Goal: Information Seeking & Learning: Compare options

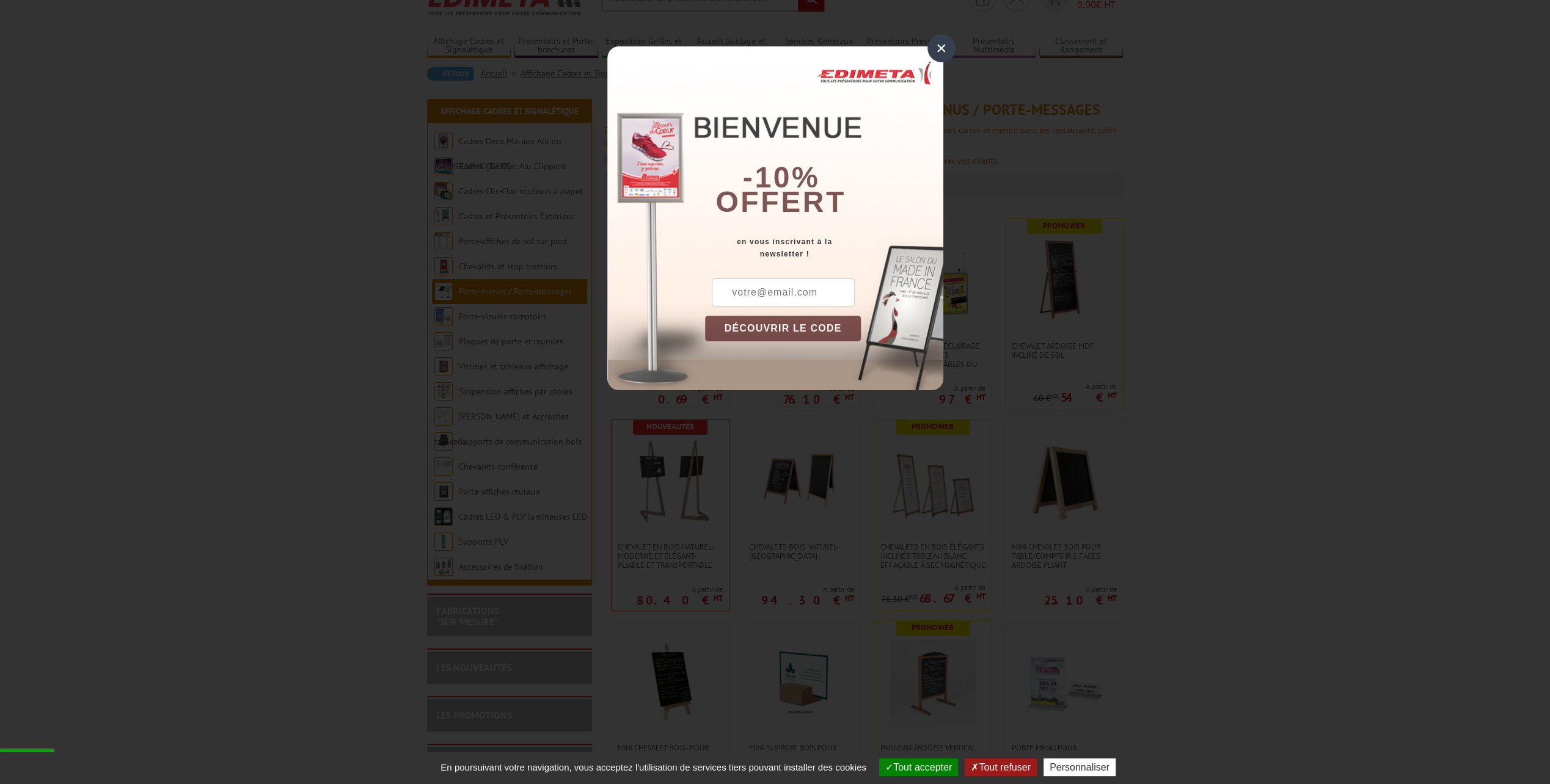
scroll to position [61, 0]
click at [935, 45] on div "×" at bounding box center [941, 48] width 28 height 28
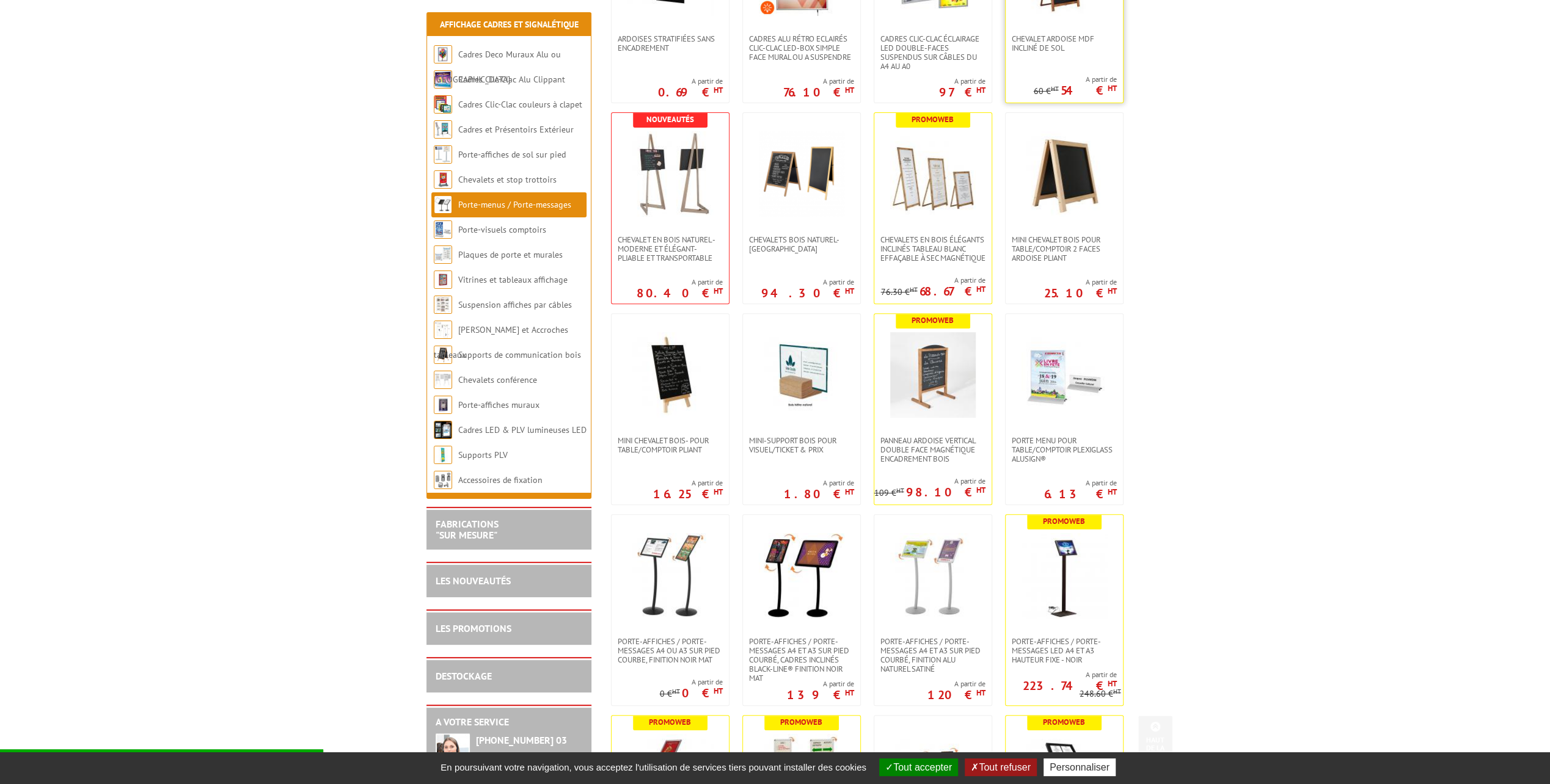
scroll to position [366, 0]
click at [1094, 405] on img at bounding box center [1064, 375] width 86 height 86
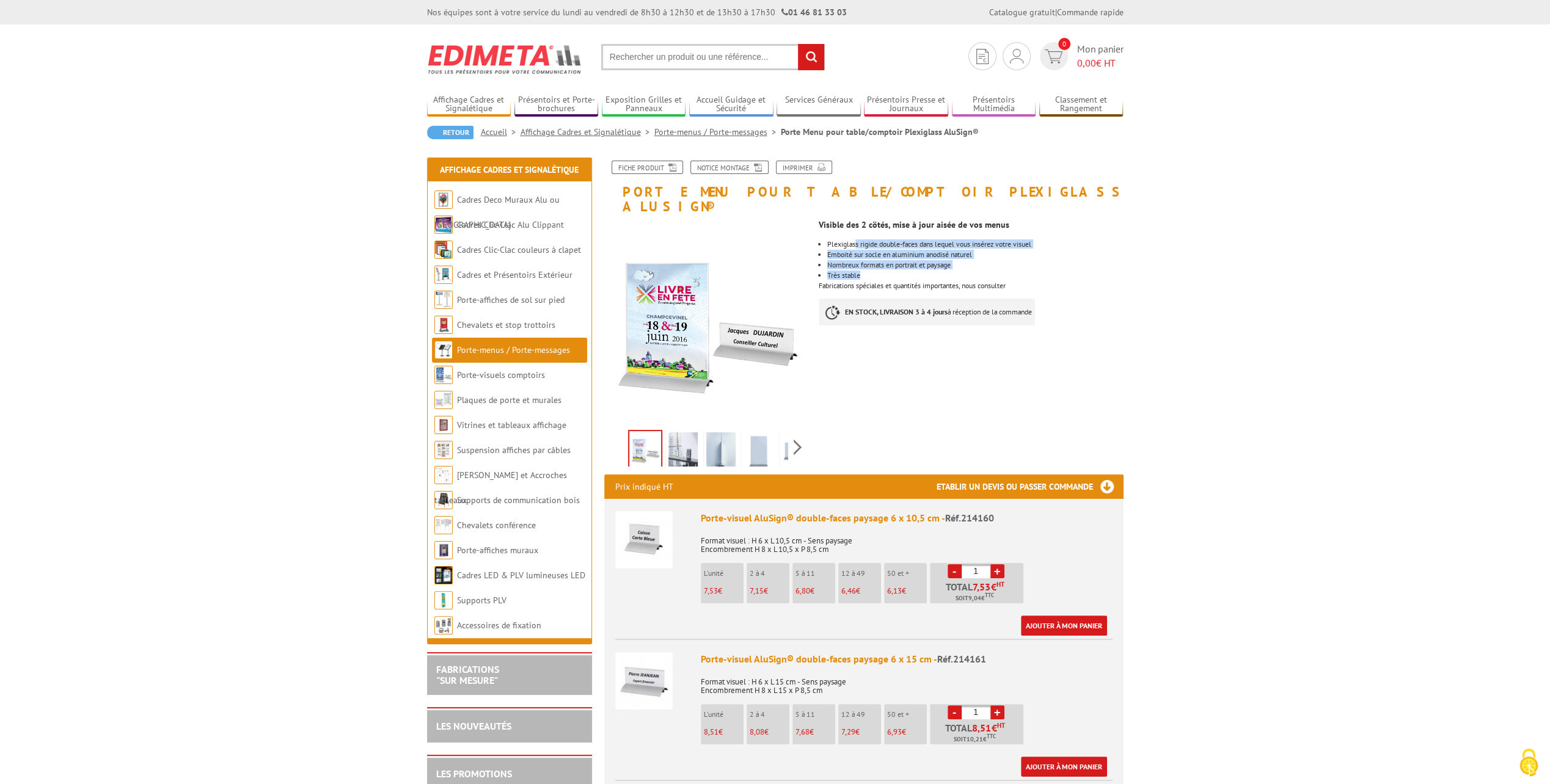
drag, startPoint x: 854, startPoint y: 228, endPoint x: 944, endPoint y: 264, distance: 96.9
click at [944, 264] on ul "Plexiglass rigide double-faces dans lequel vous insérez votre visuel Emboité su…" at bounding box center [971, 260] width 305 height 38
click at [944, 272] on li "Très stable" at bounding box center [975, 275] width 296 height 7
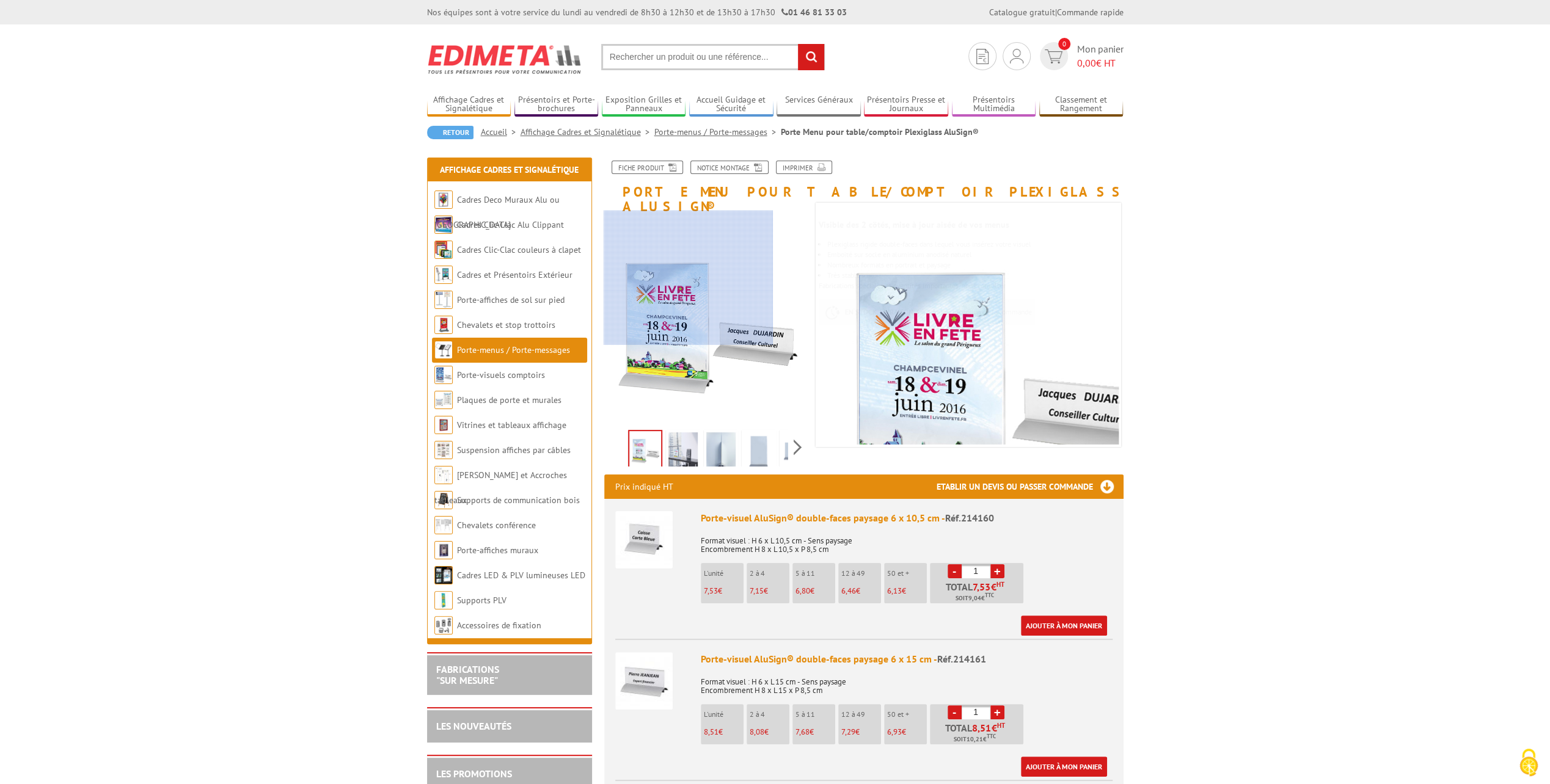
click at [632, 278] on div at bounding box center [687, 277] width 168 height 134
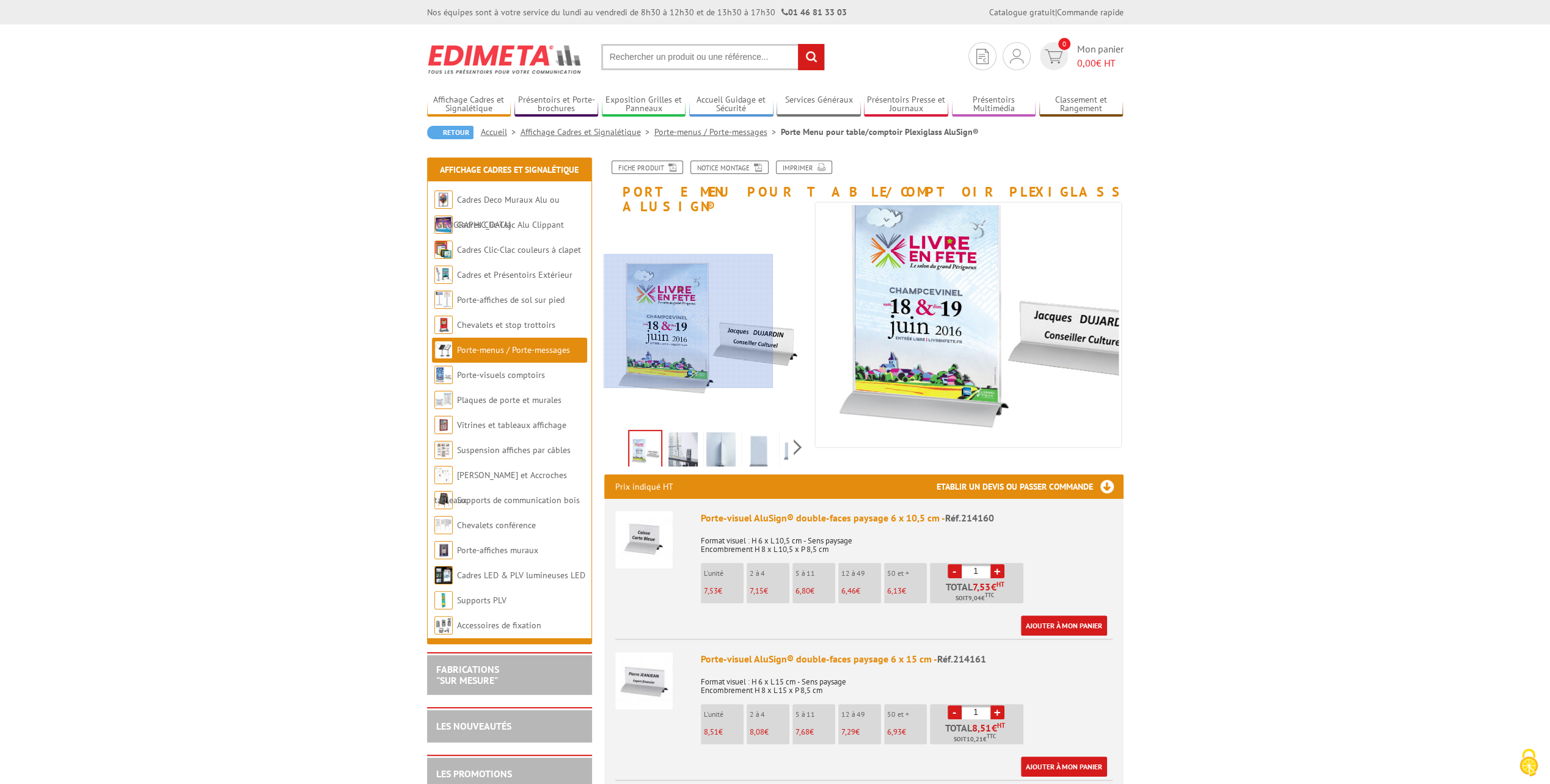
click at [645, 322] on div at bounding box center [687, 321] width 168 height 134
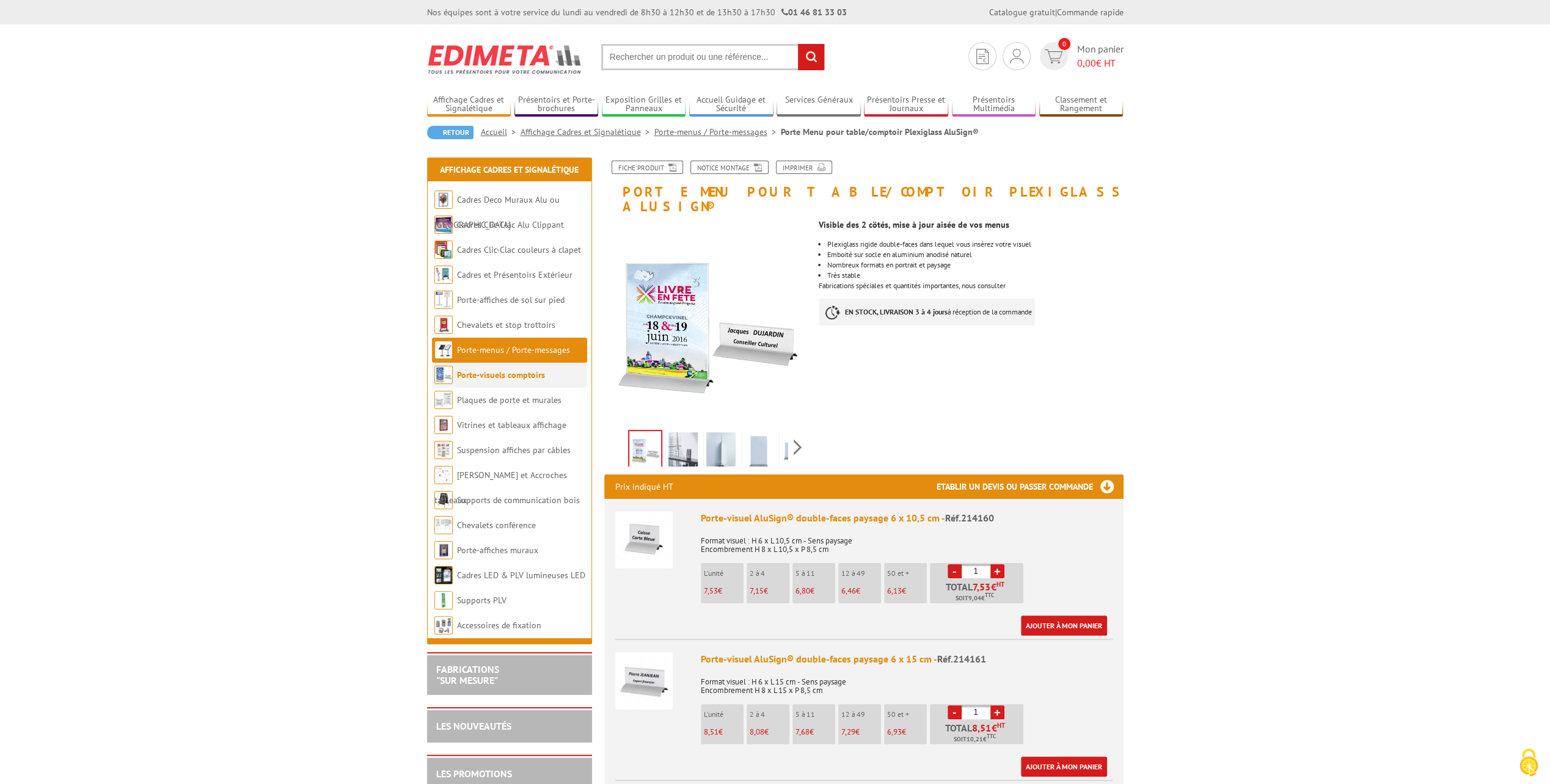
click at [534, 372] on link "Porte-visuels comptoirs" at bounding box center [501, 375] width 88 height 11
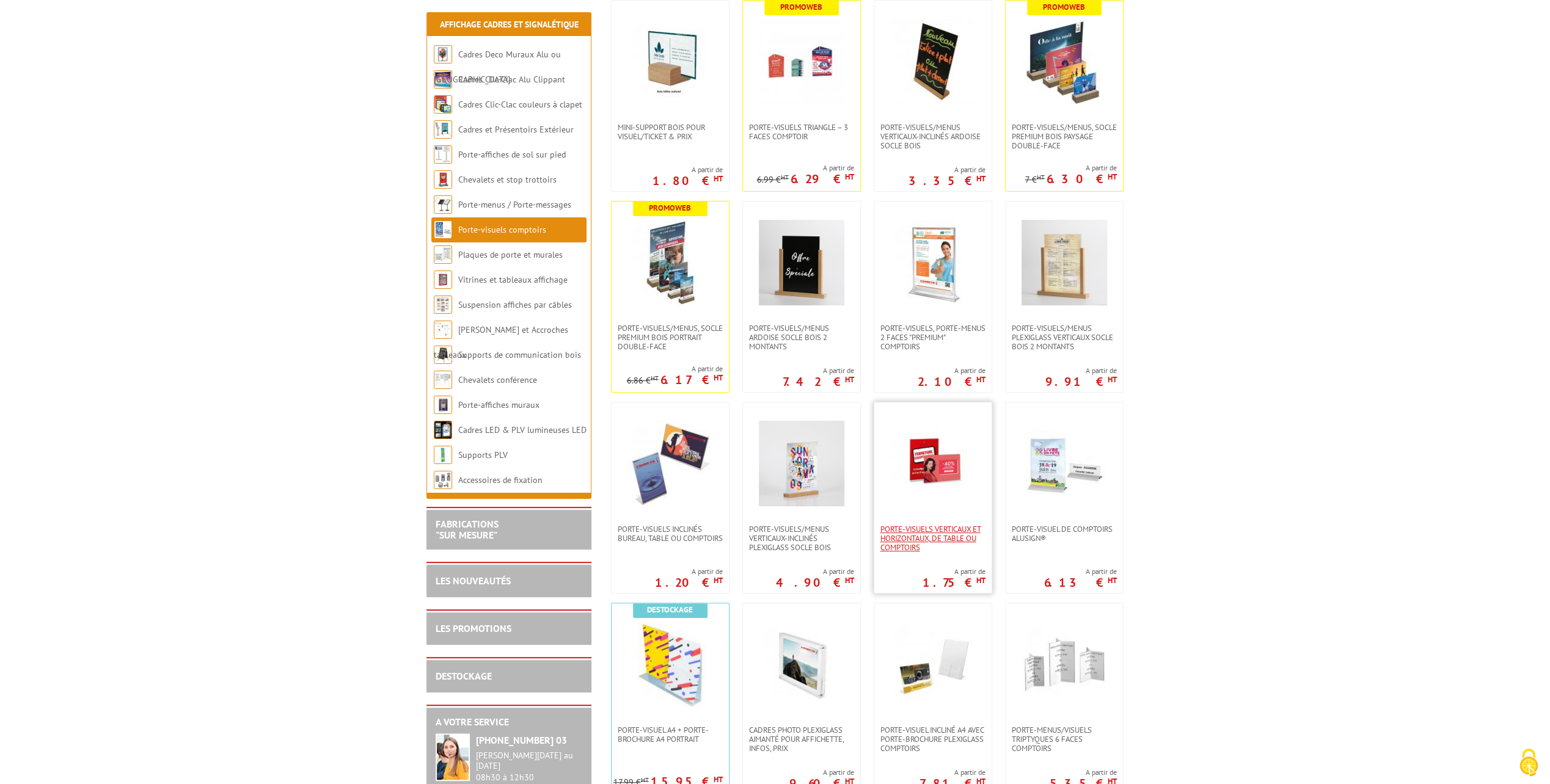
scroll to position [305, 0]
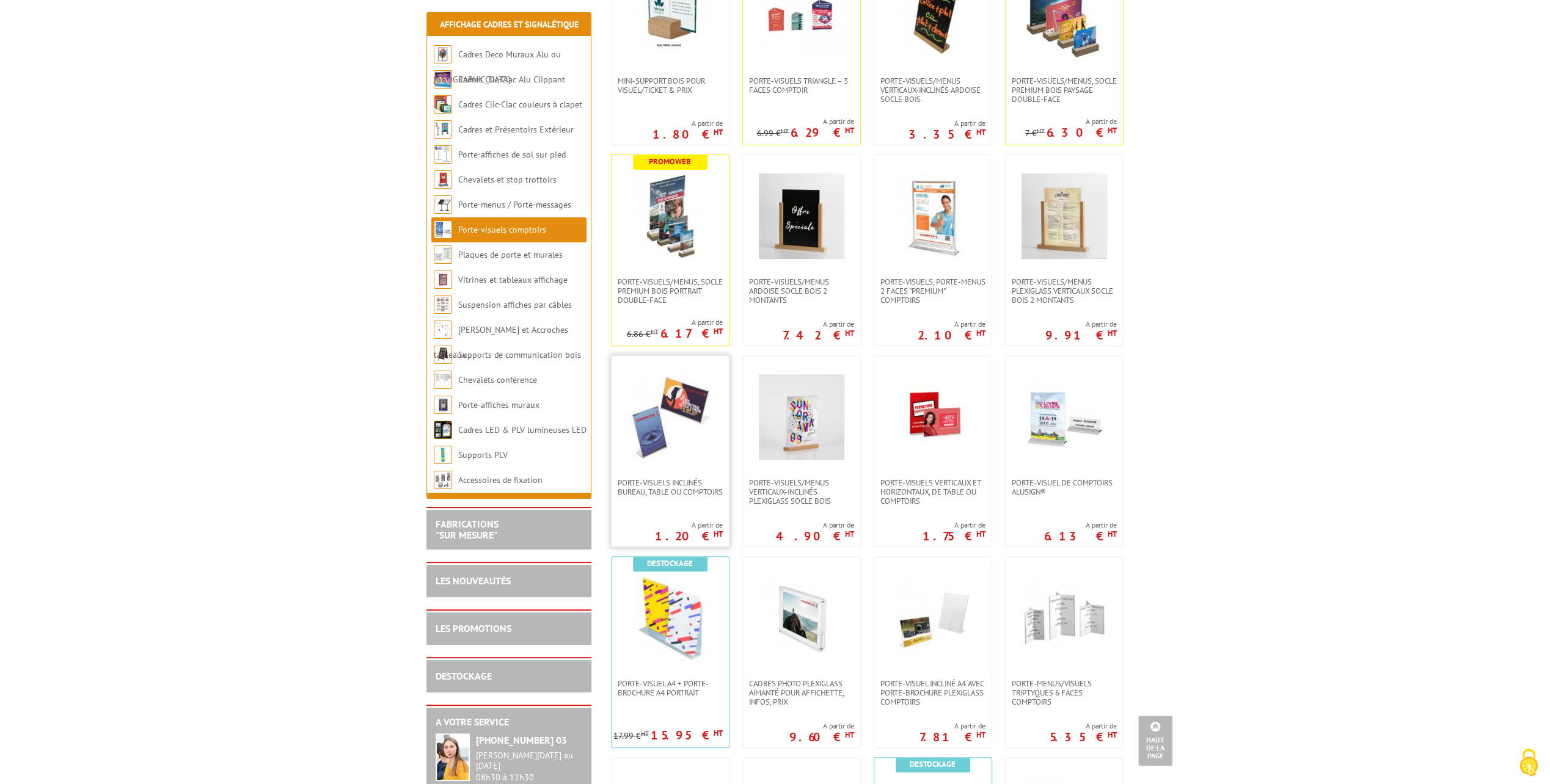
click at [647, 459] on img at bounding box center [670, 418] width 86 height 86
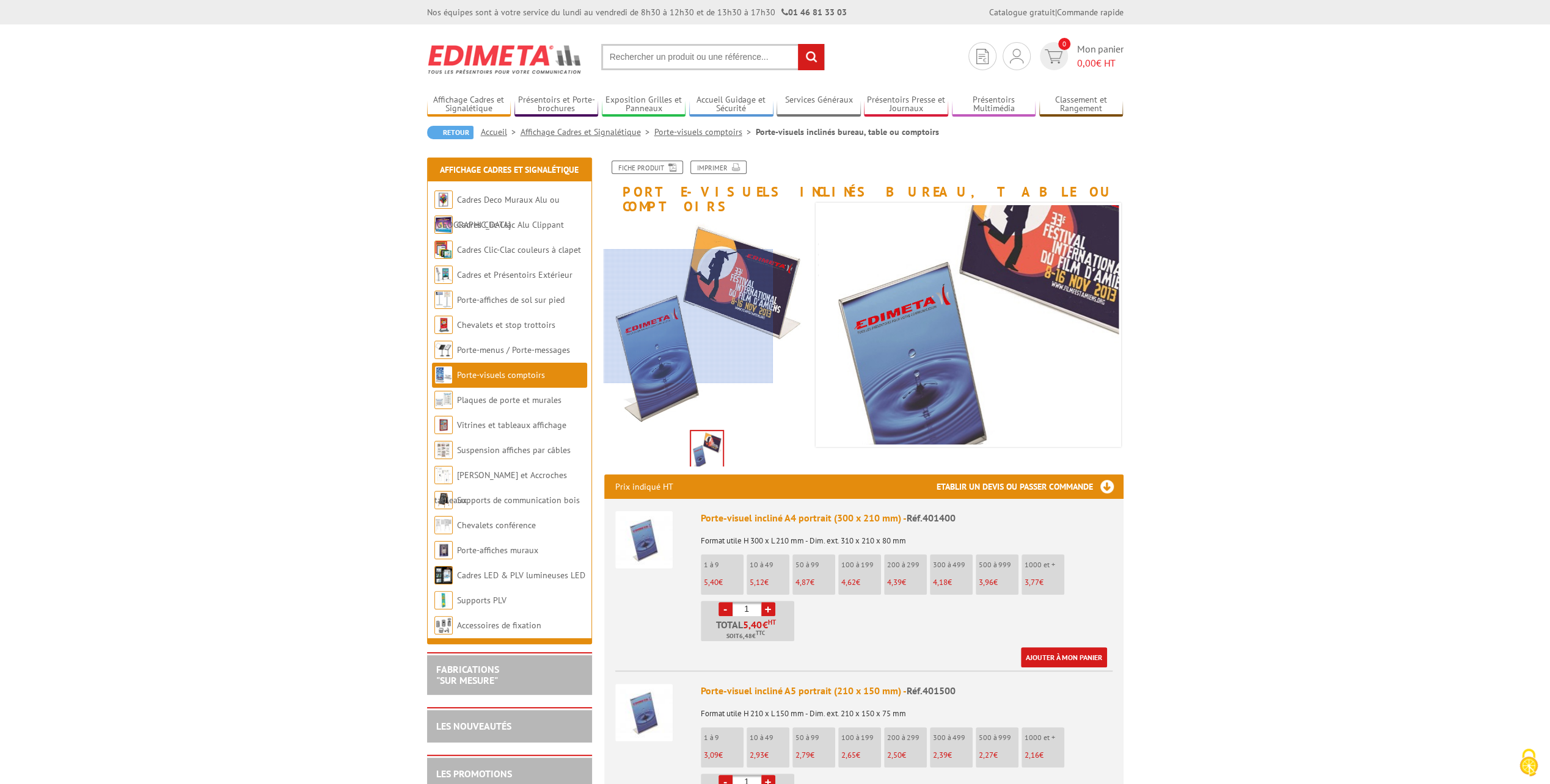
click at [660, 316] on div at bounding box center [687, 316] width 168 height 134
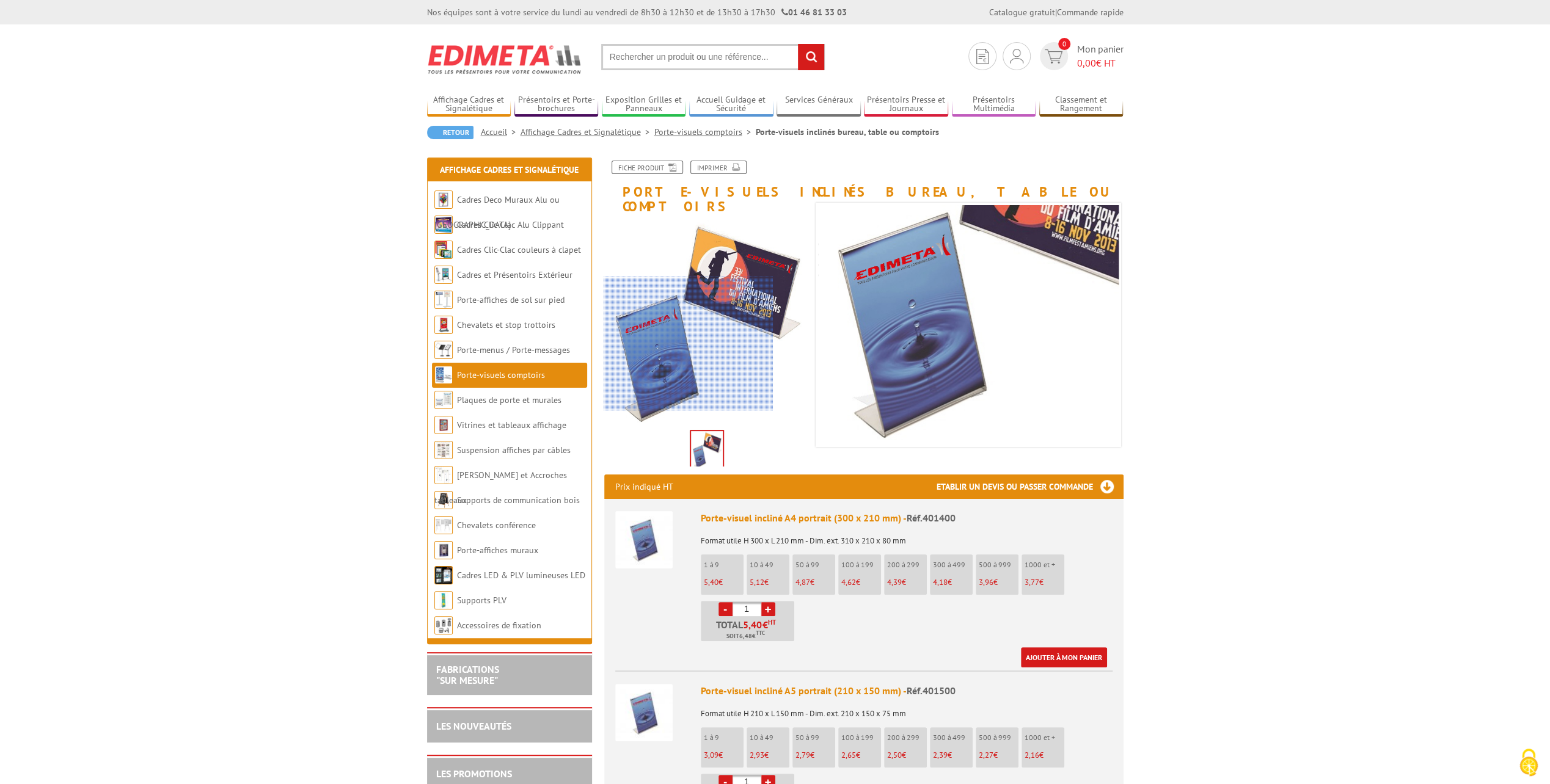
click at [661, 405] on div at bounding box center [687, 343] width 168 height 134
click at [653, 336] on div at bounding box center [687, 343] width 168 height 134
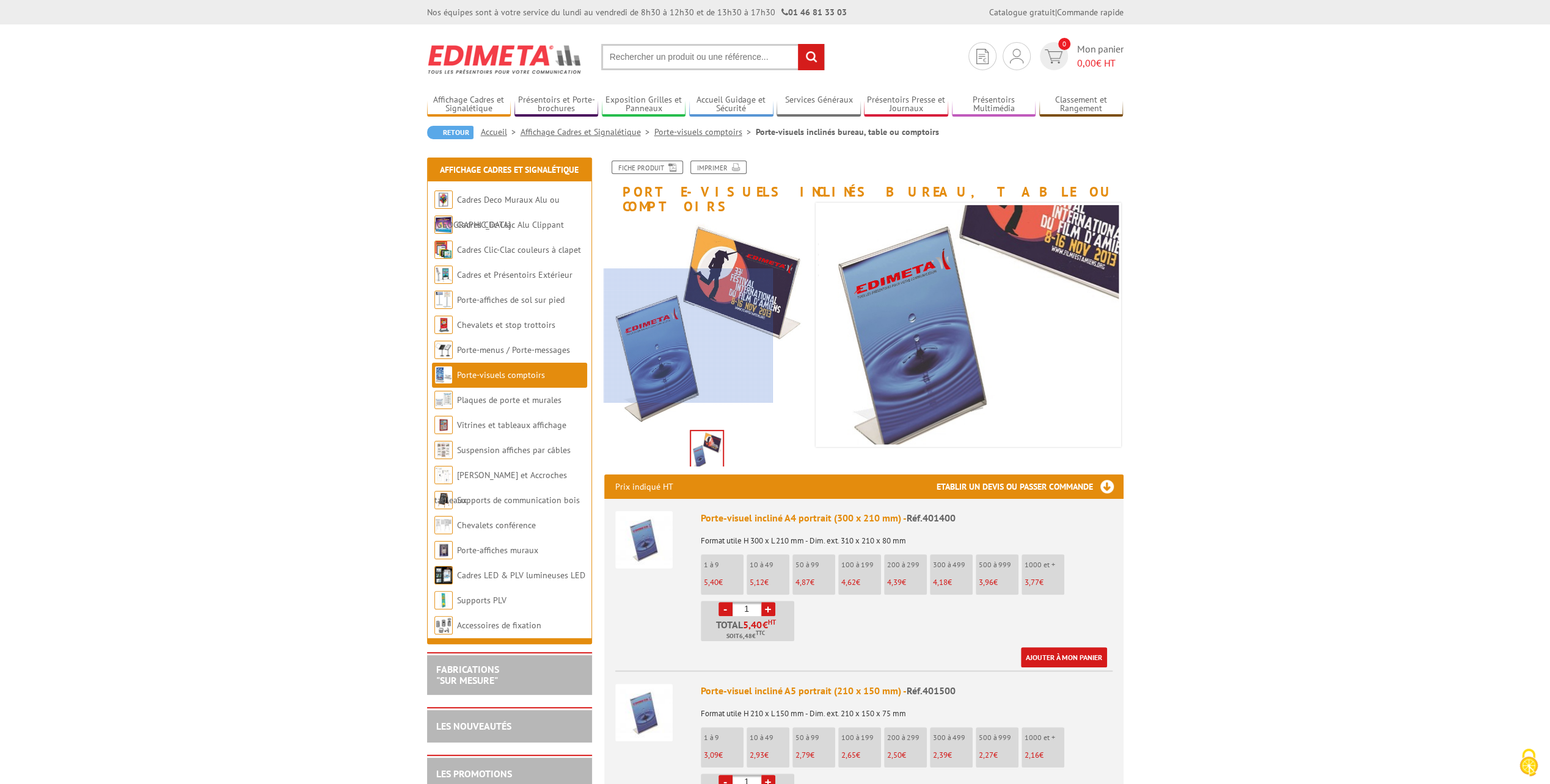
click at [653, 336] on div at bounding box center [687, 336] width 168 height 134
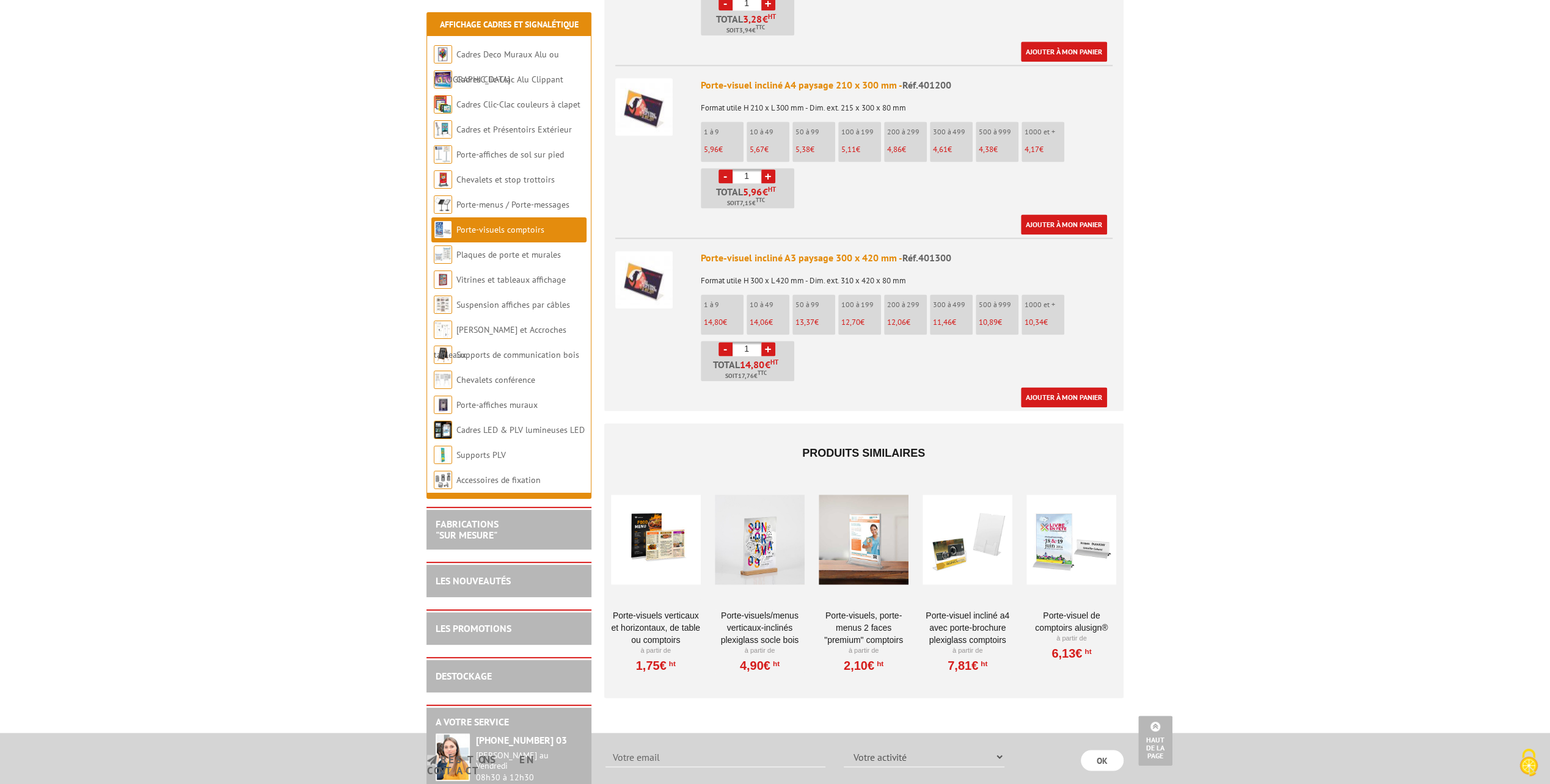
scroll to position [1649, 0]
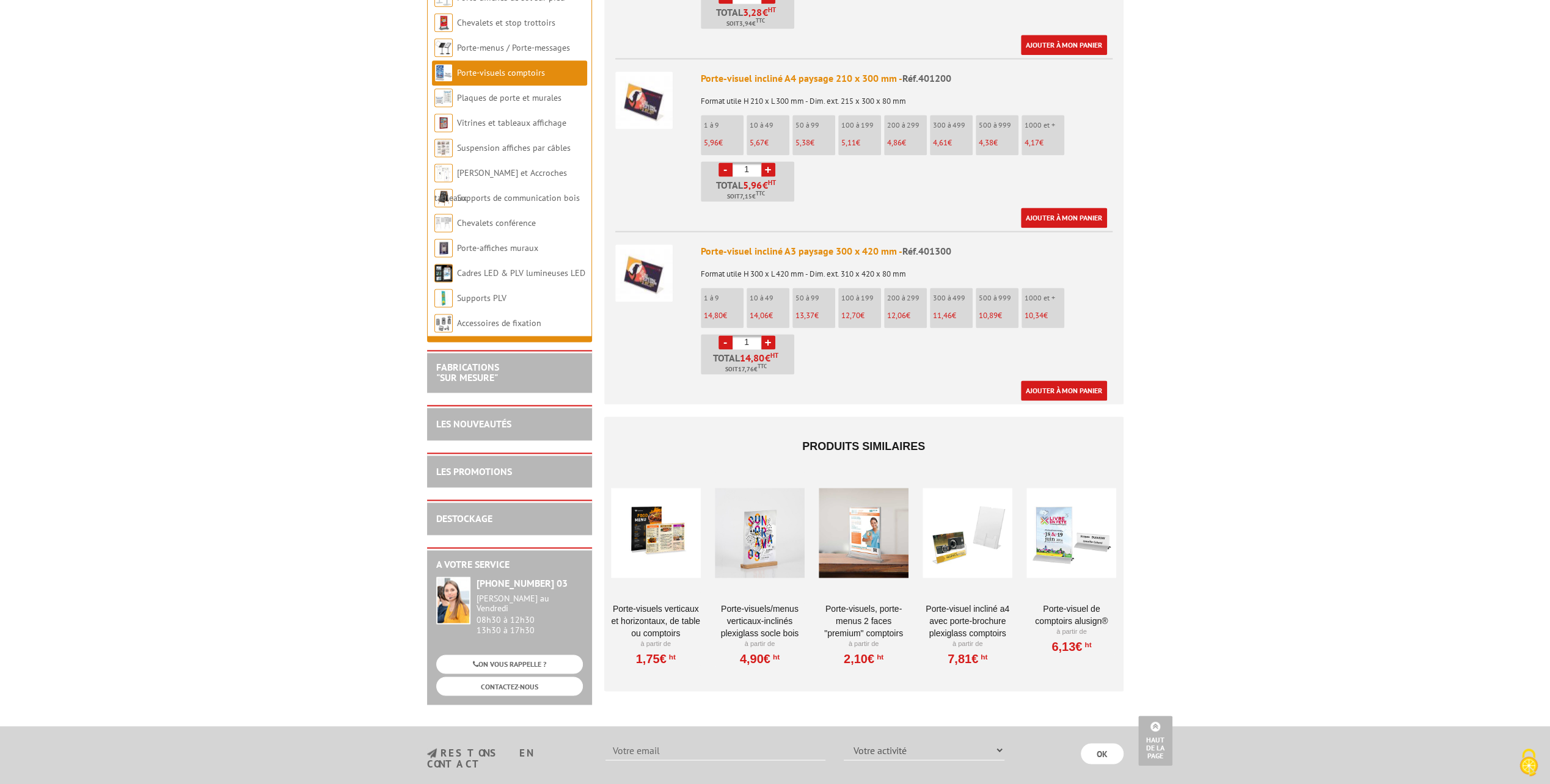
click at [657, 603] on link "Porte-visuels verticaux et horizontaux, de table ou comptoirs" at bounding box center [656, 621] width 90 height 37
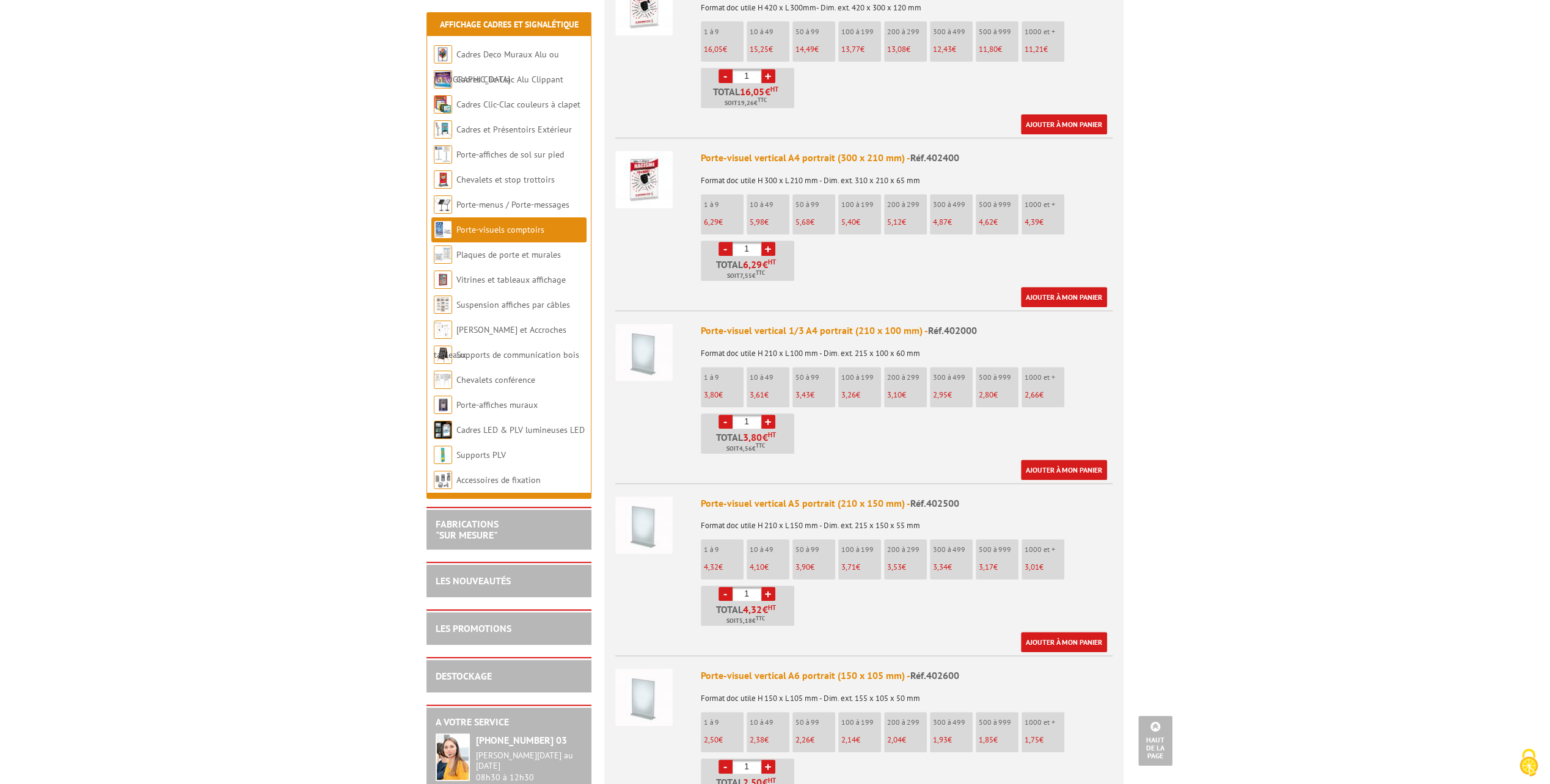
scroll to position [672, 0]
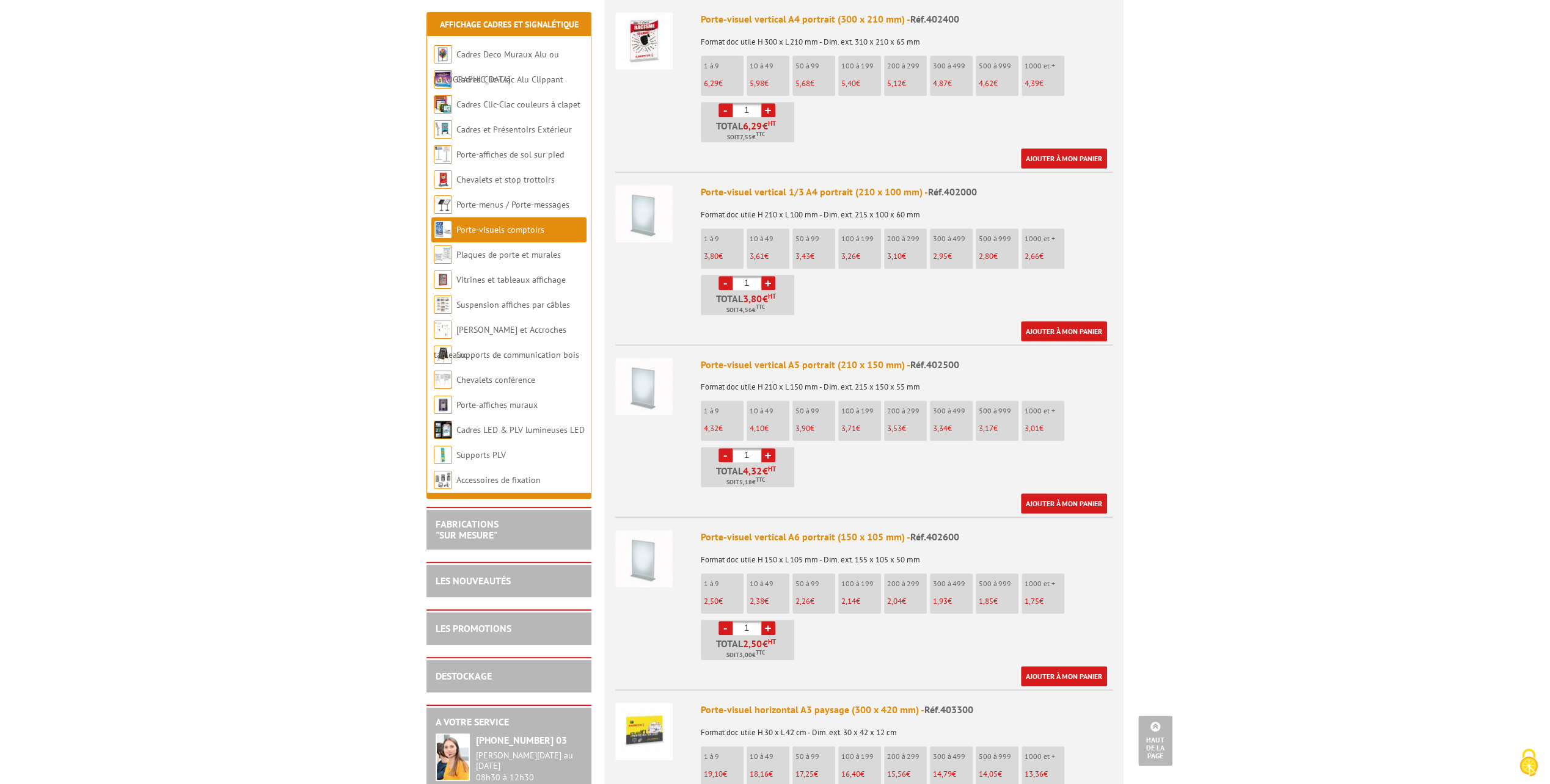
click at [651, 366] on img at bounding box center [644, 386] width 57 height 57
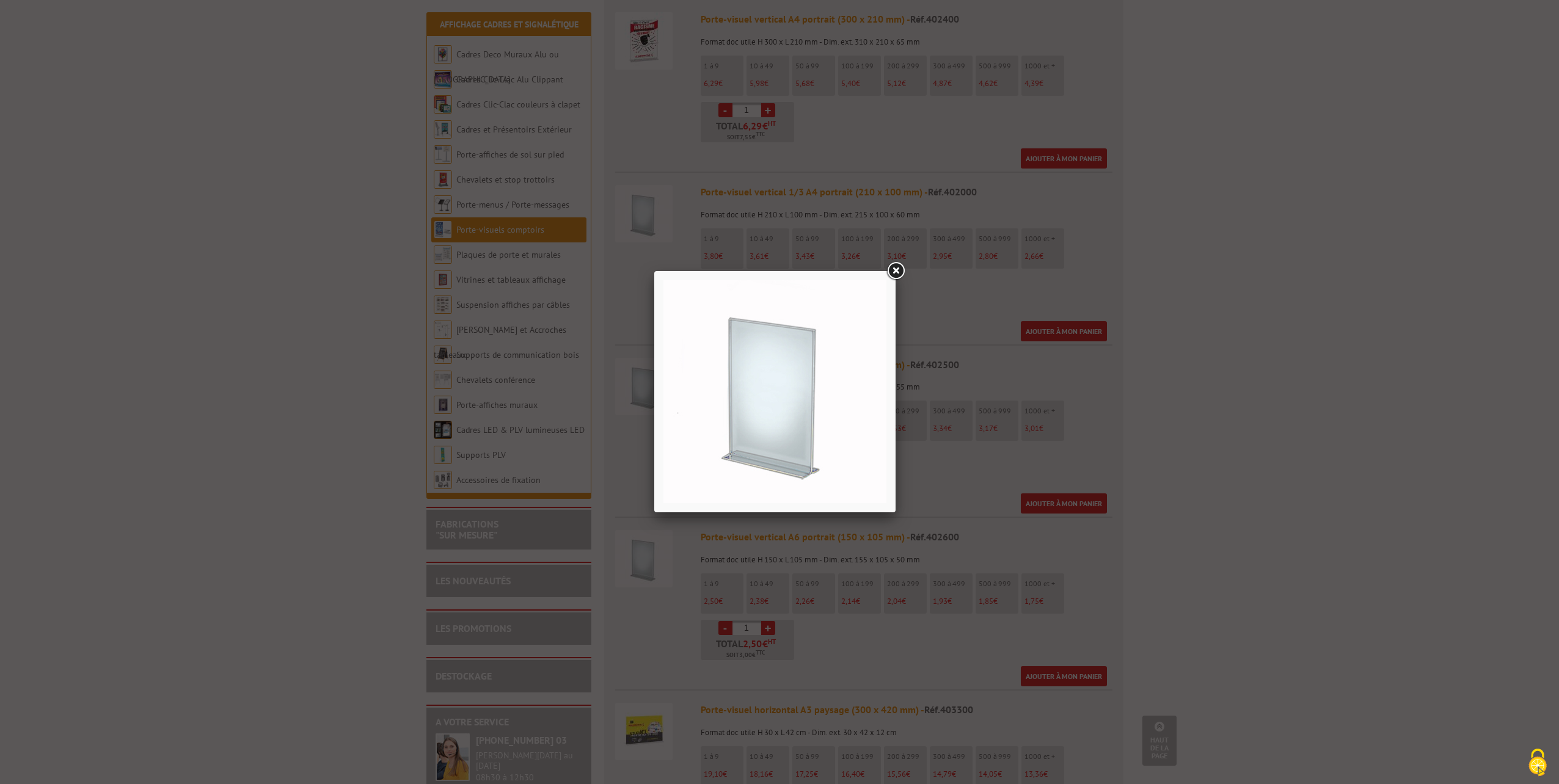
click at [758, 380] on img at bounding box center [775, 392] width 223 height 223
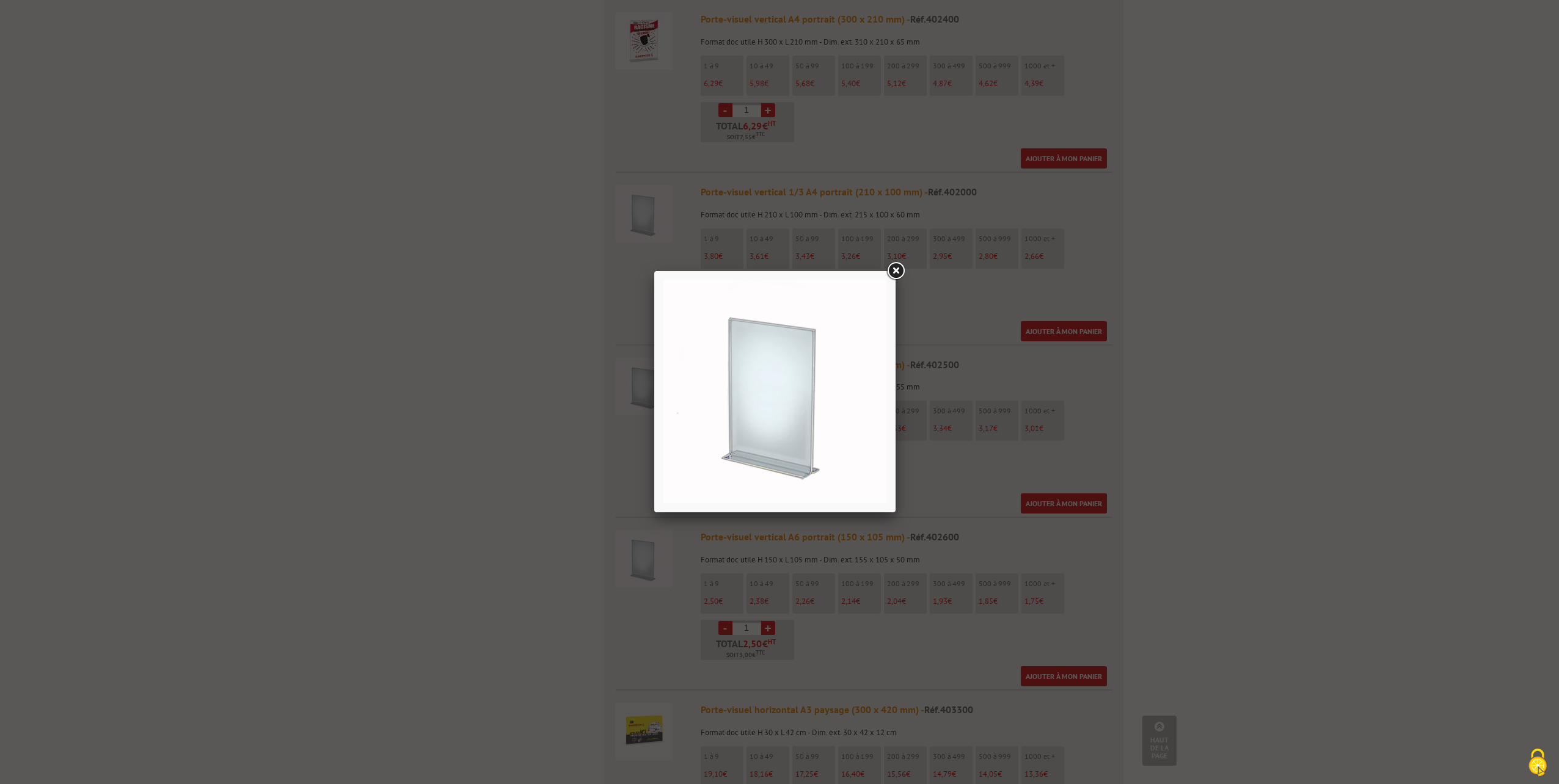
click at [897, 273] on link at bounding box center [895, 271] width 22 height 22
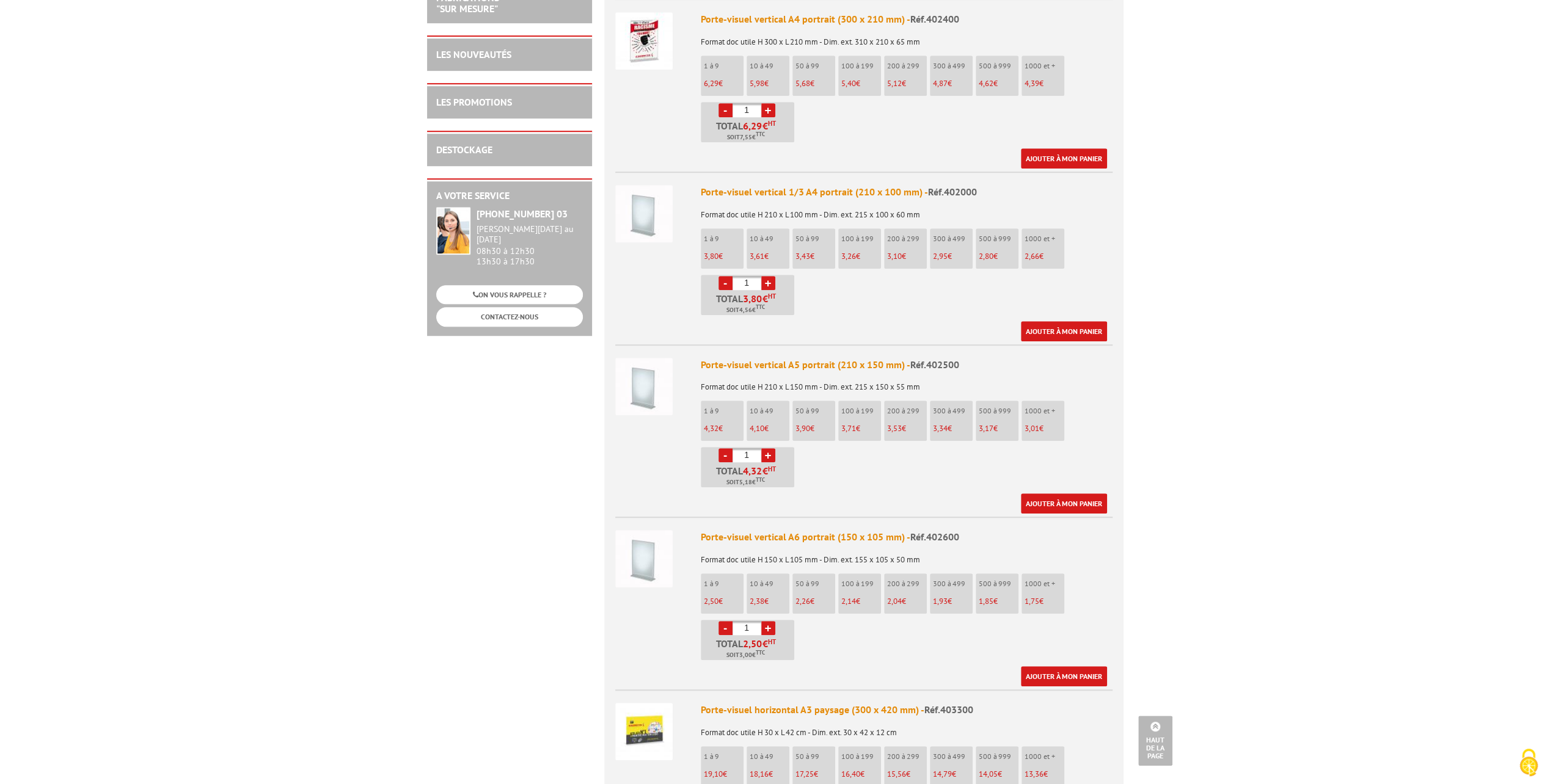
click at [647, 554] on img at bounding box center [644, 559] width 57 height 57
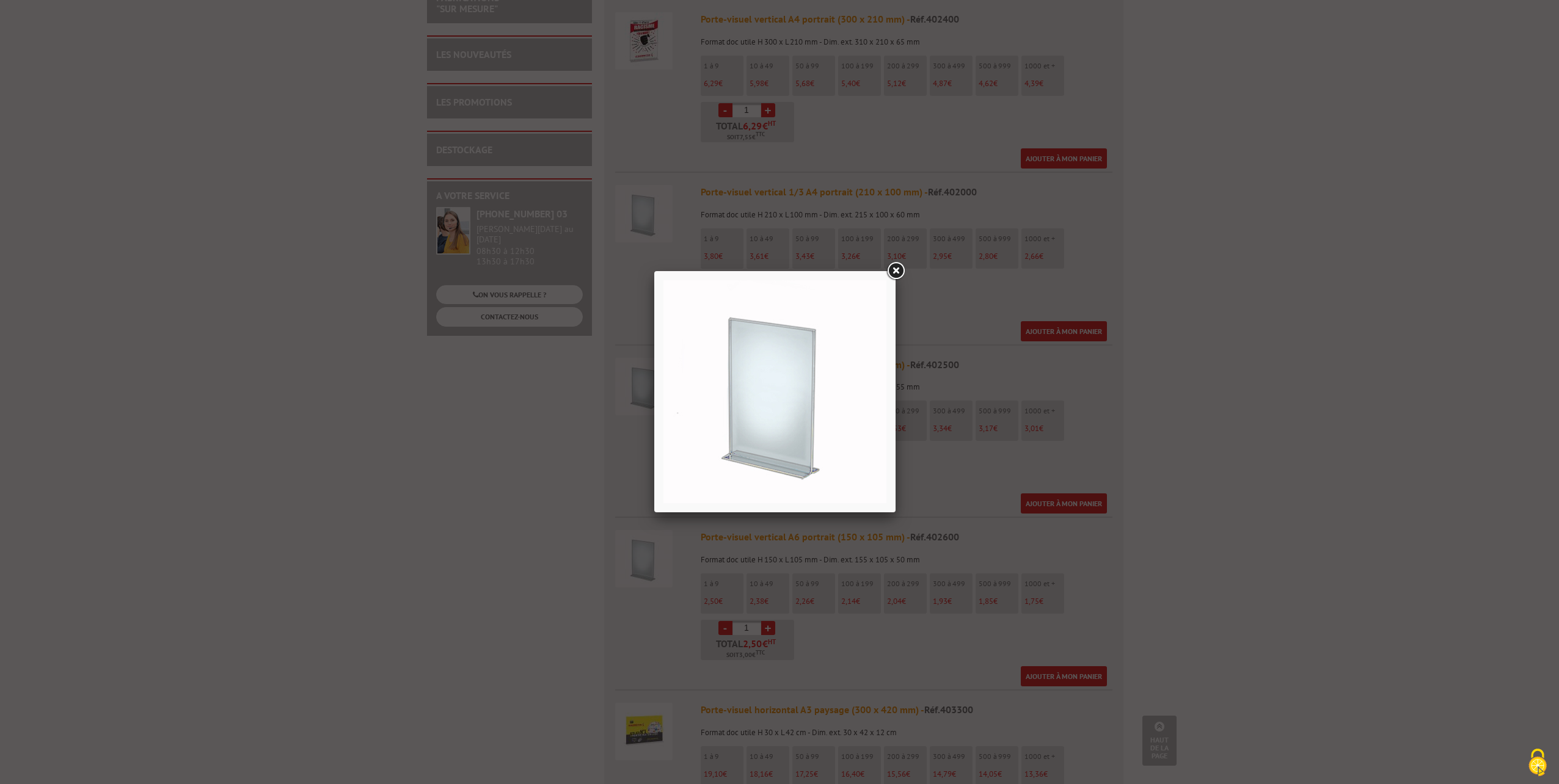
click at [820, 393] on img at bounding box center [775, 392] width 223 height 223
click at [901, 268] on link at bounding box center [895, 271] width 22 height 22
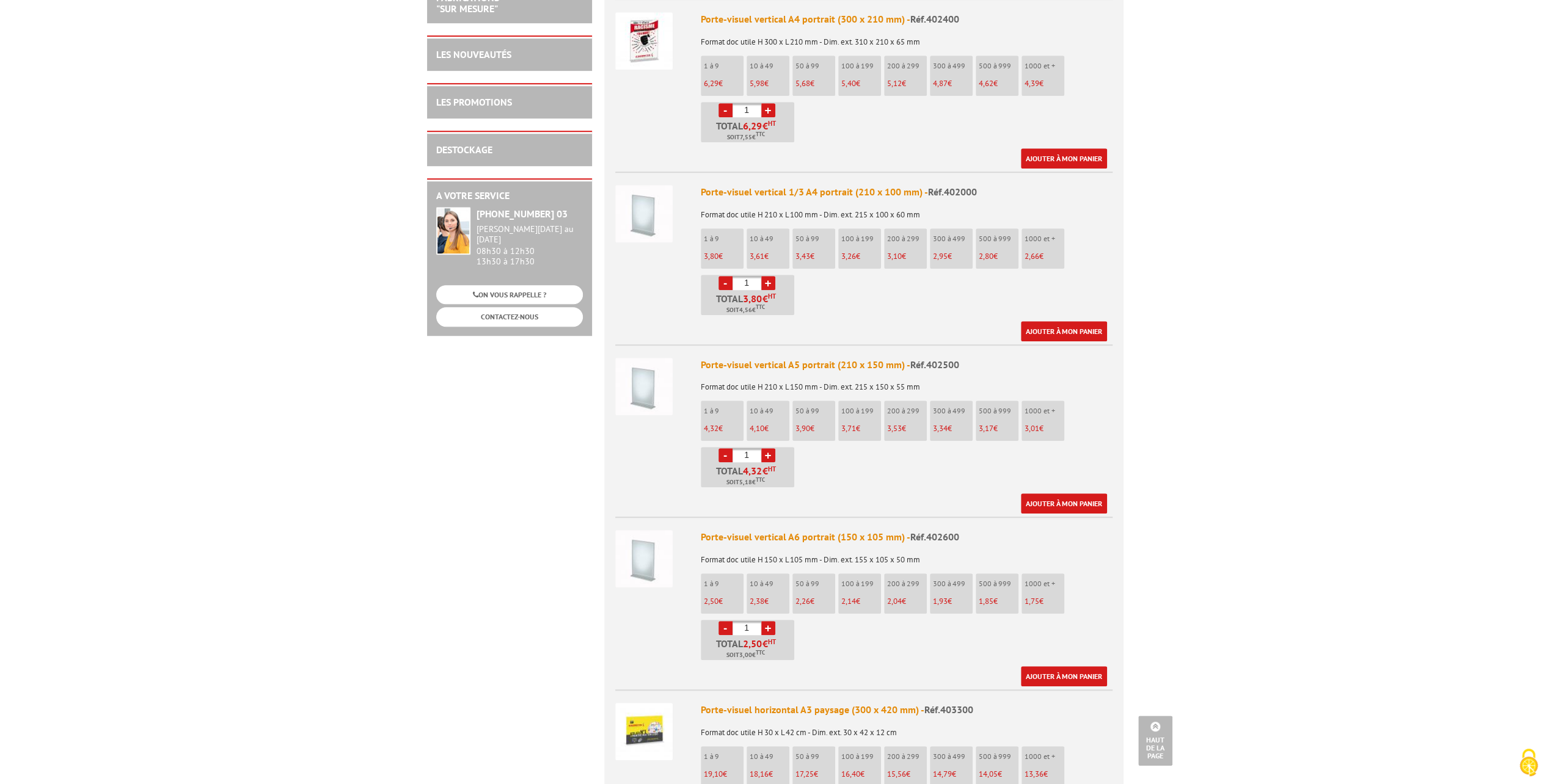
click at [651, 394] on img at bounding box center [644, 386] width 57 height 57
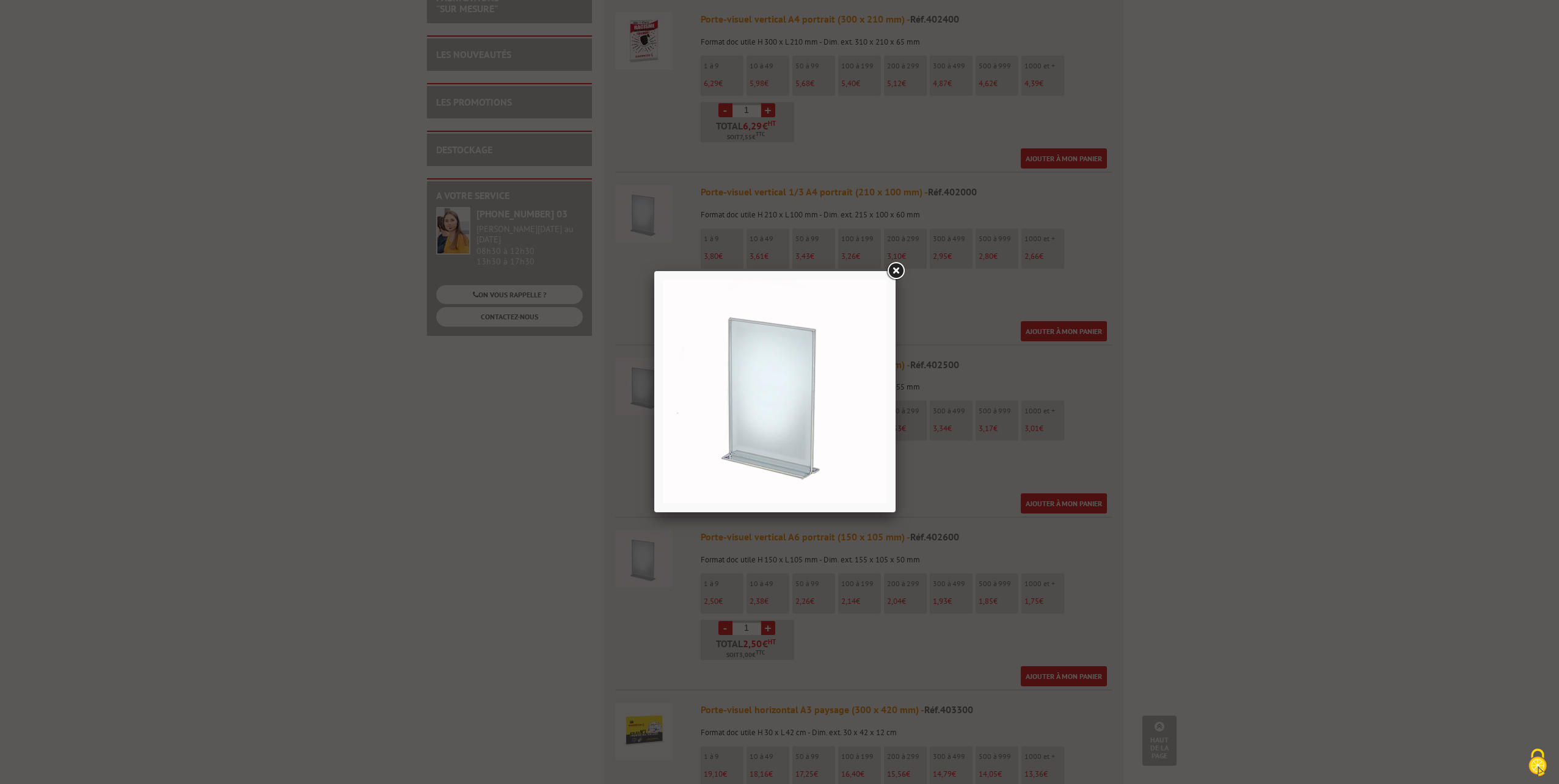
click at [896, 266] on link at bounding box center [895, 271] width 22 height 22
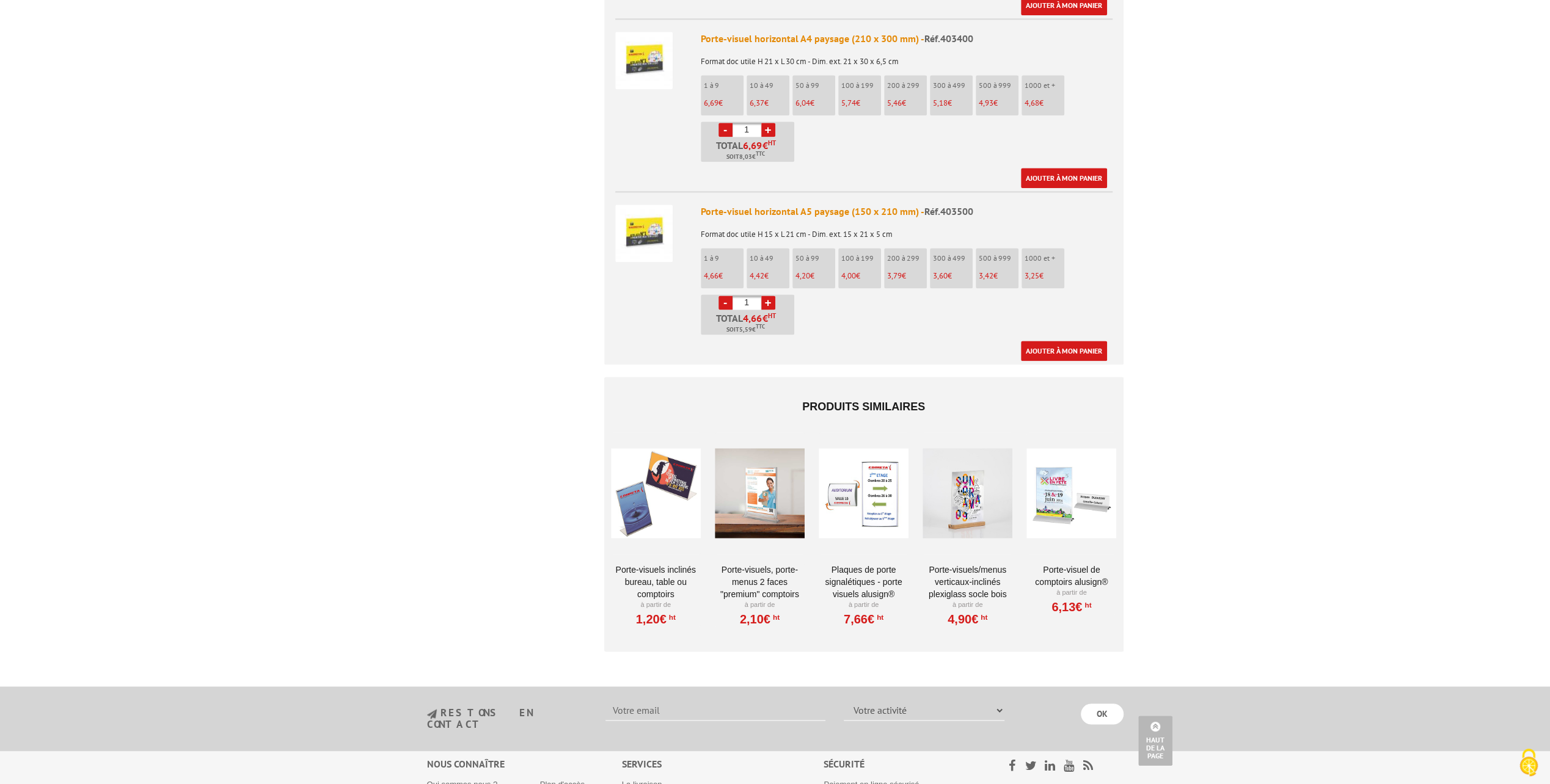
scroll to position [1527, 0]
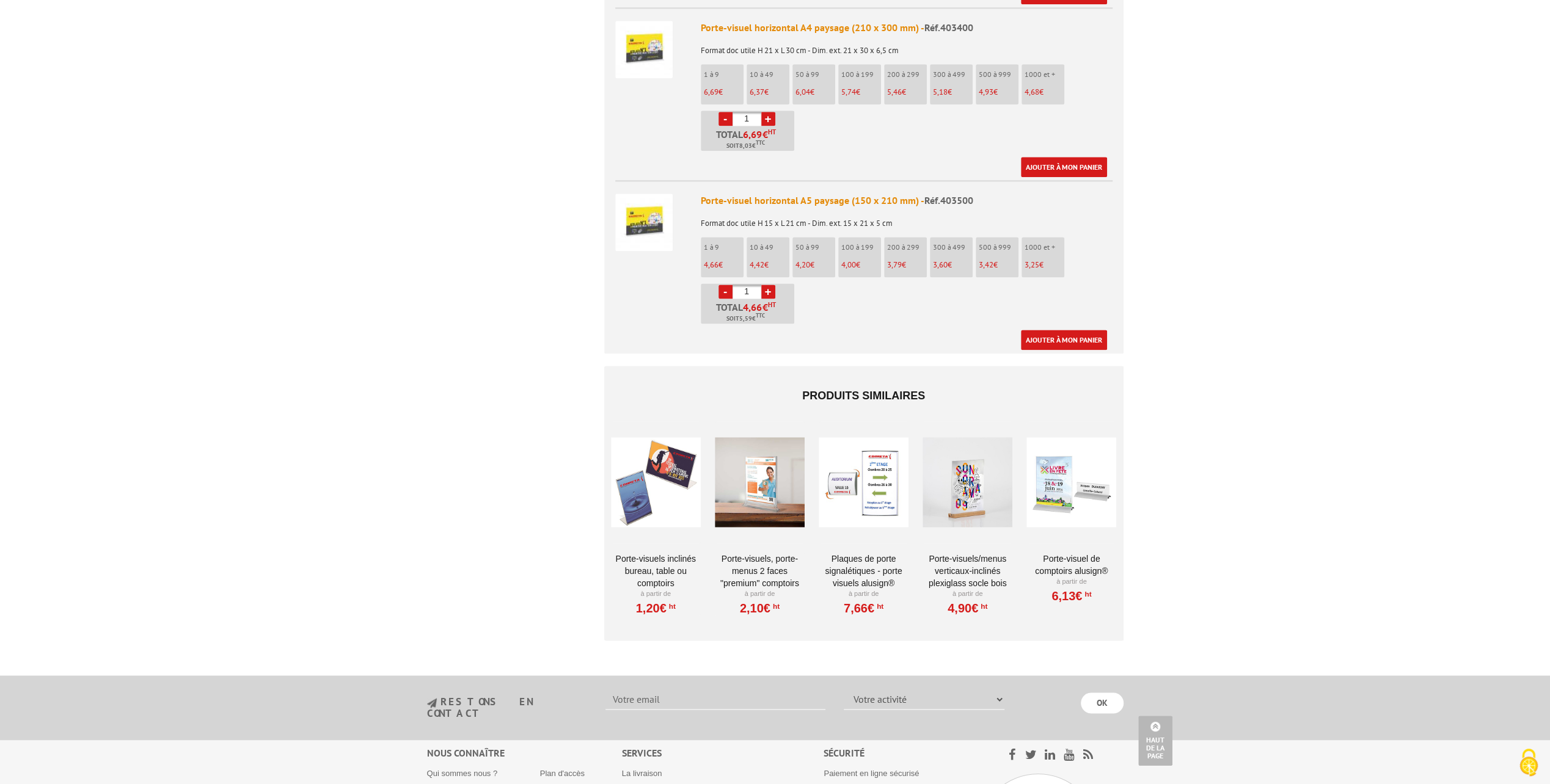
click at [967, 484] on div at bounding box center [967, 482] width 90 height 122
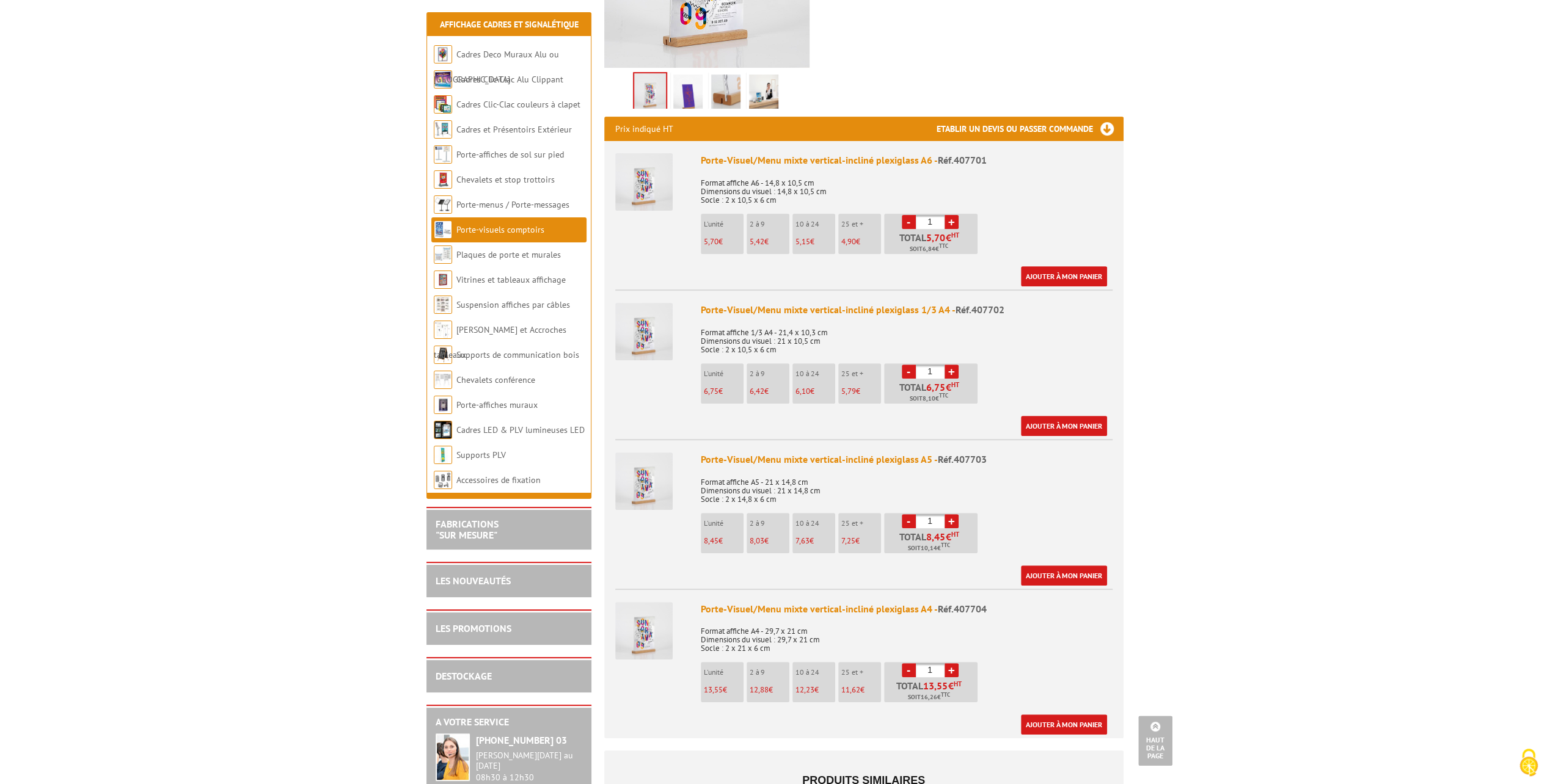
scroll to position [245, 0]
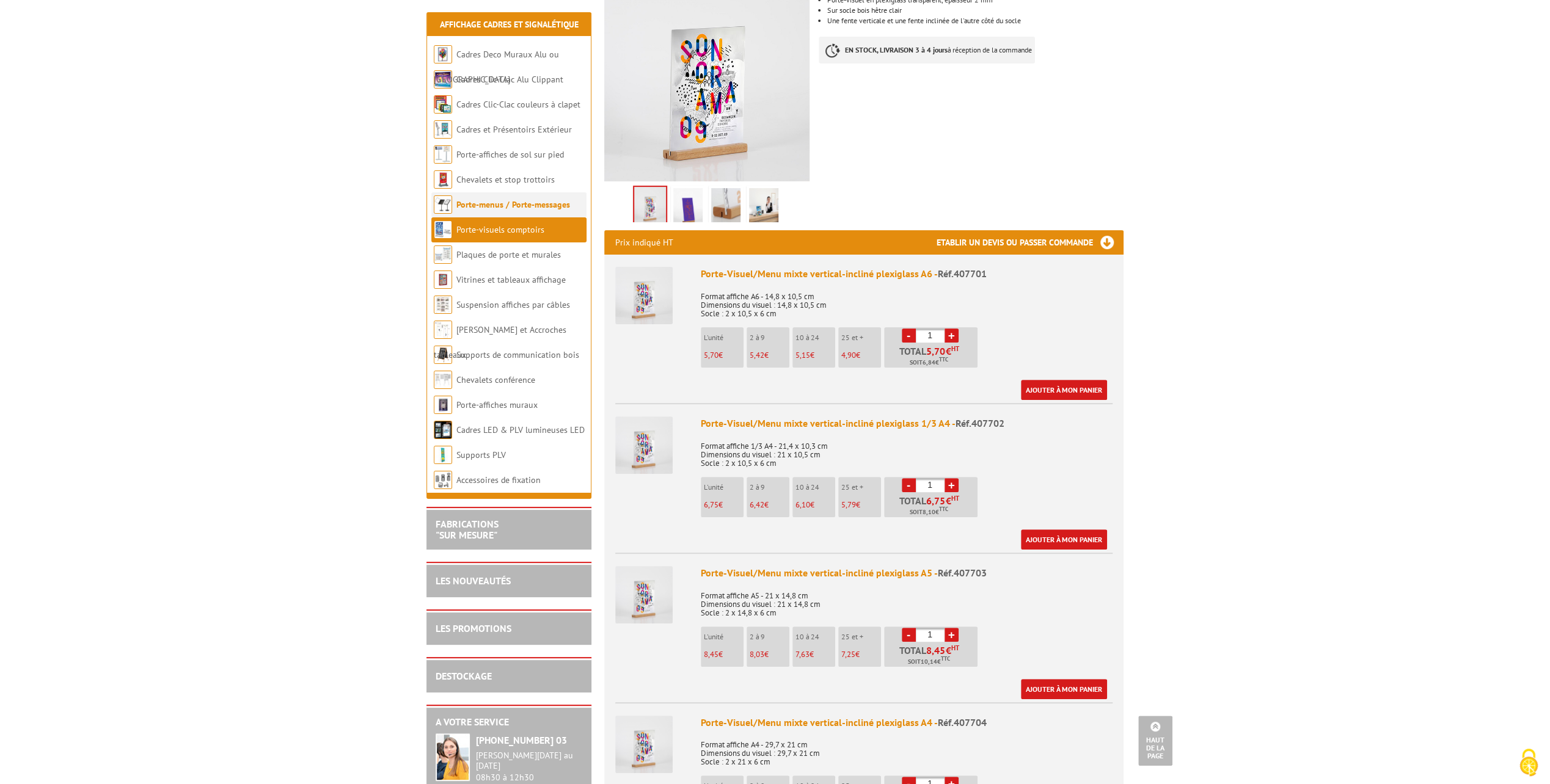
click at [508, 209] on link "Porte-menus / Porte-messages" at bounding box center [513, 204] width 114 height 11
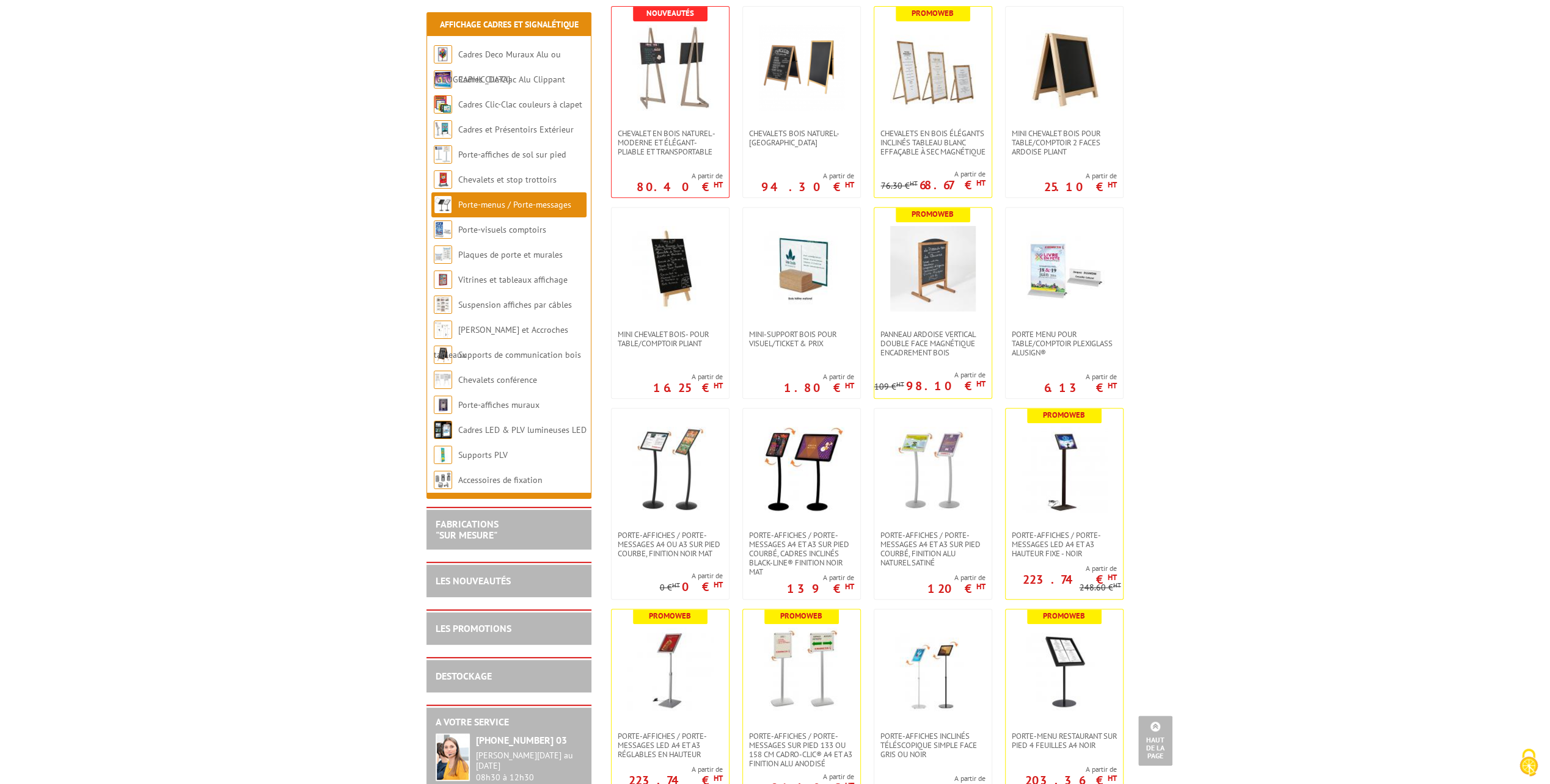
scroll to position [122, 0]
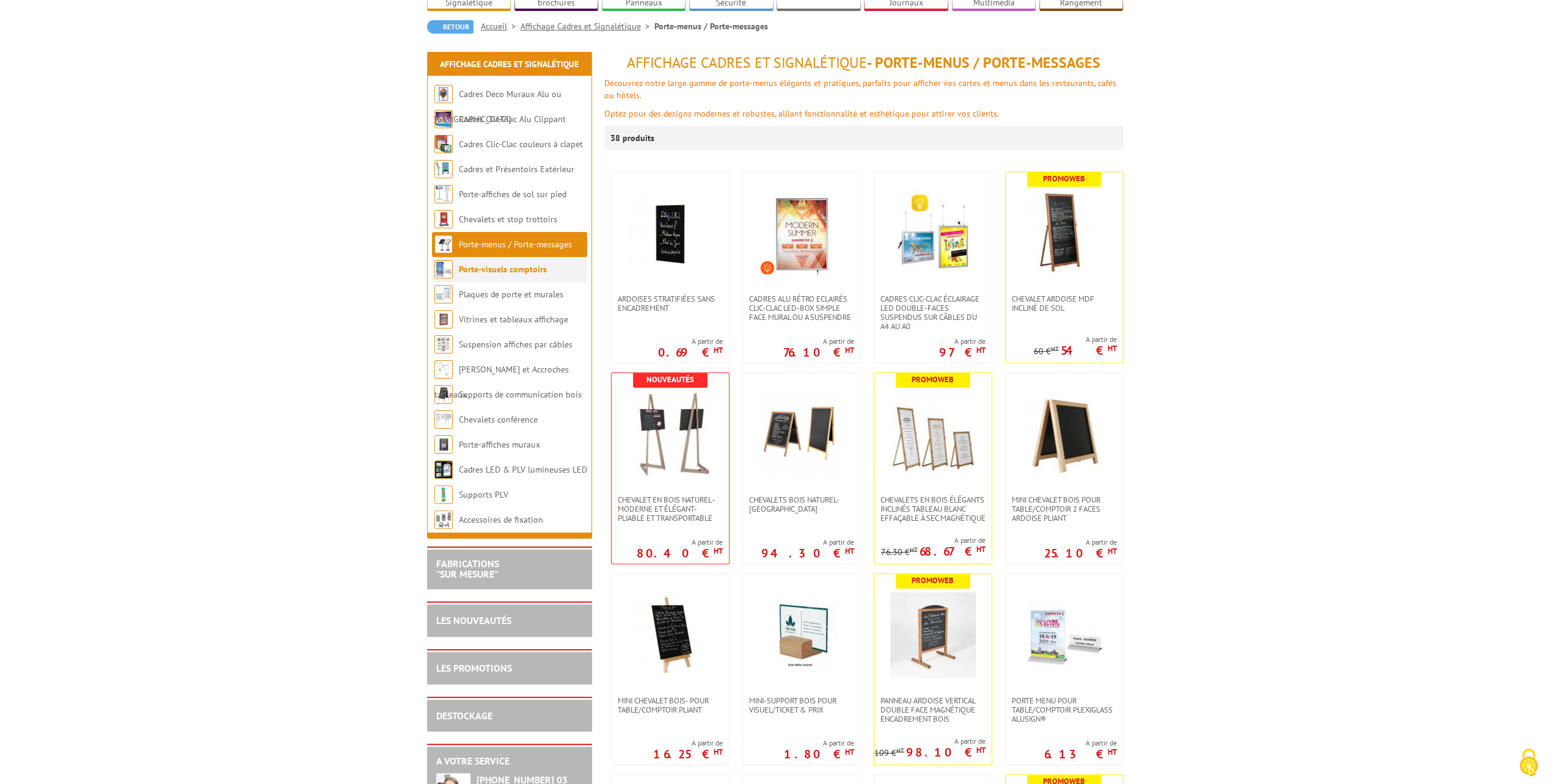
click at [470, 264] on link "Porte-visuels comptoirs" at bounding box center [502, 269] width 88 height 11
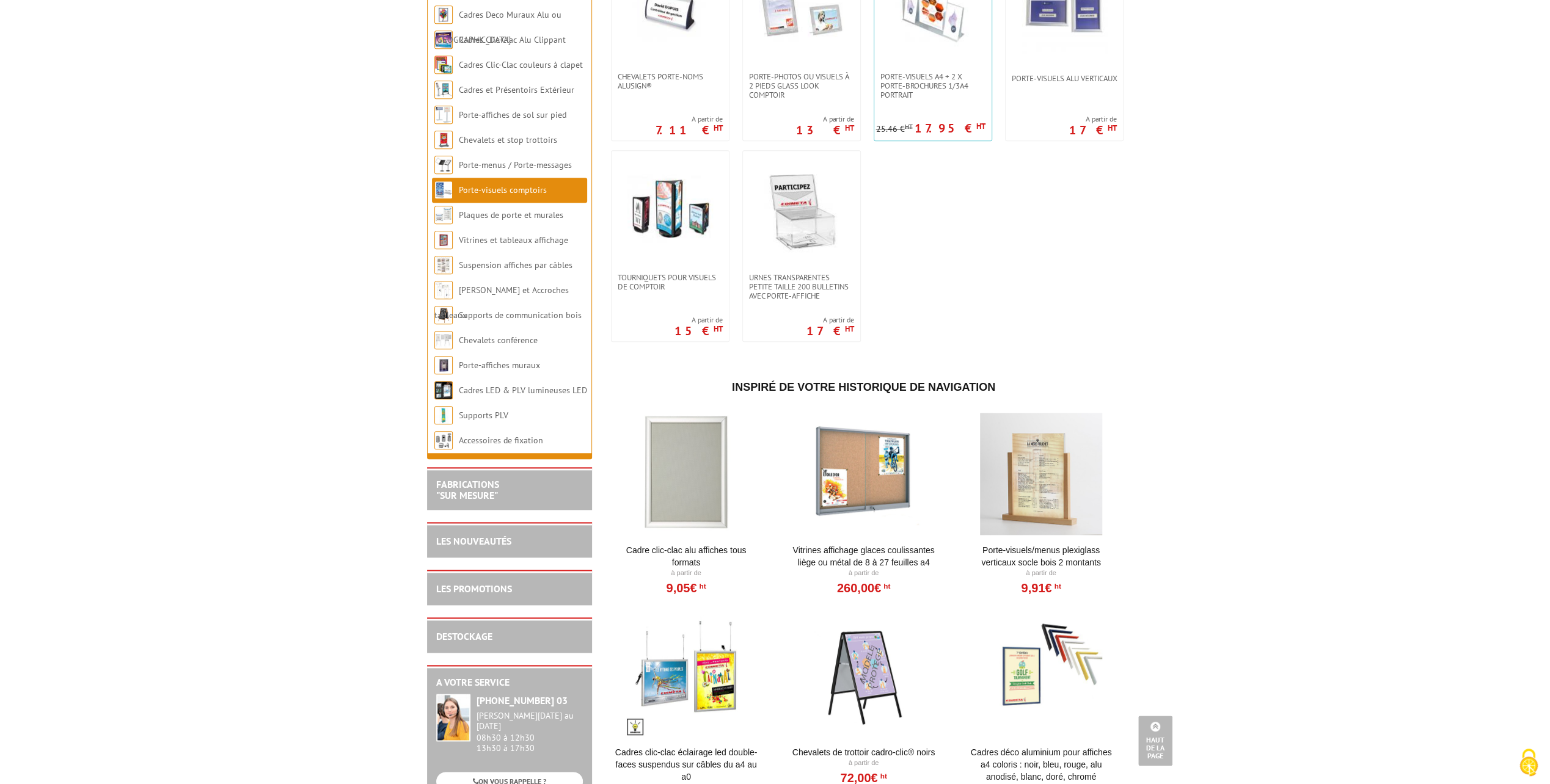
scroll to position [1446, 0]
